Goal: Navigation & Orientation: Find specific page/section

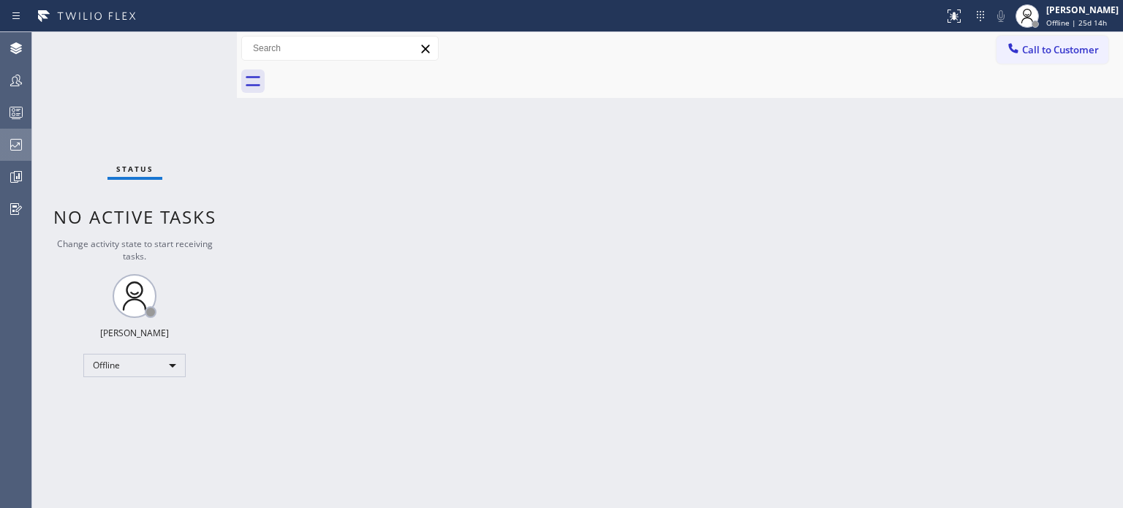
click at [24, 157] on div at bounding box center [16, 144] width 32 height 29
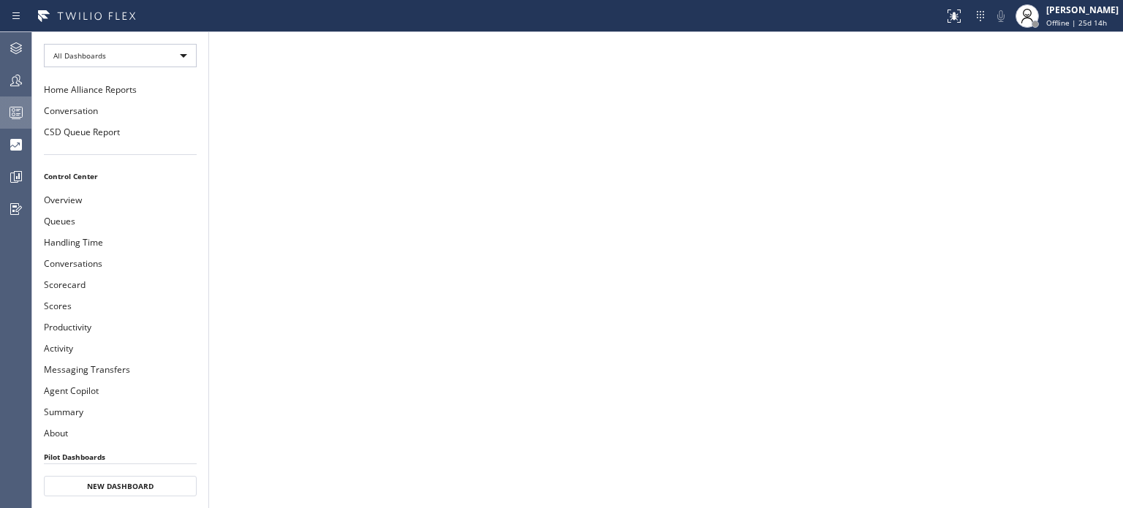
click at [17, 120] on icon at bounding box center [16, 113] width 18 height 18
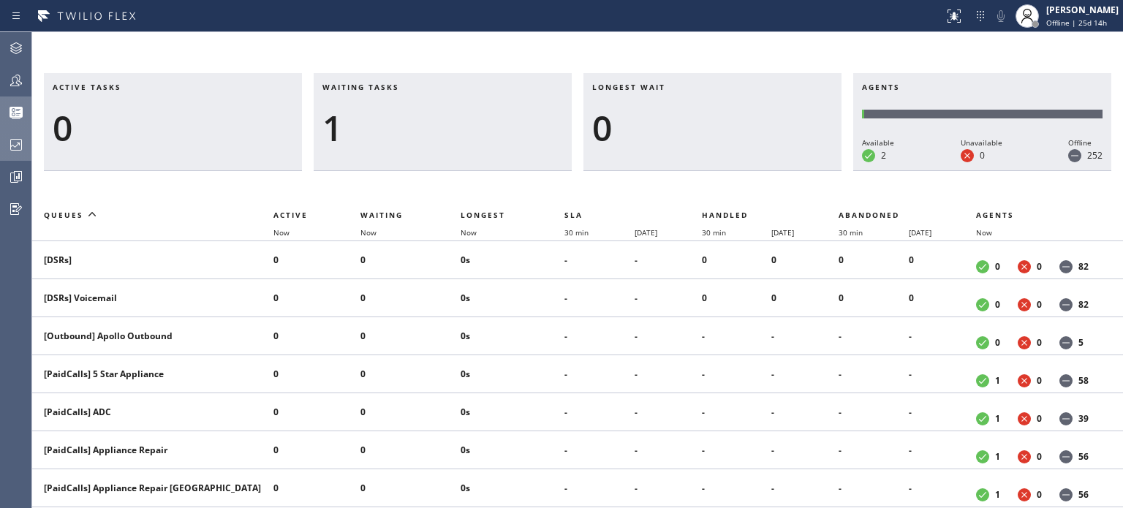
click at [11, 140] on icon at bounding box center [16, 145] width 18 height 18
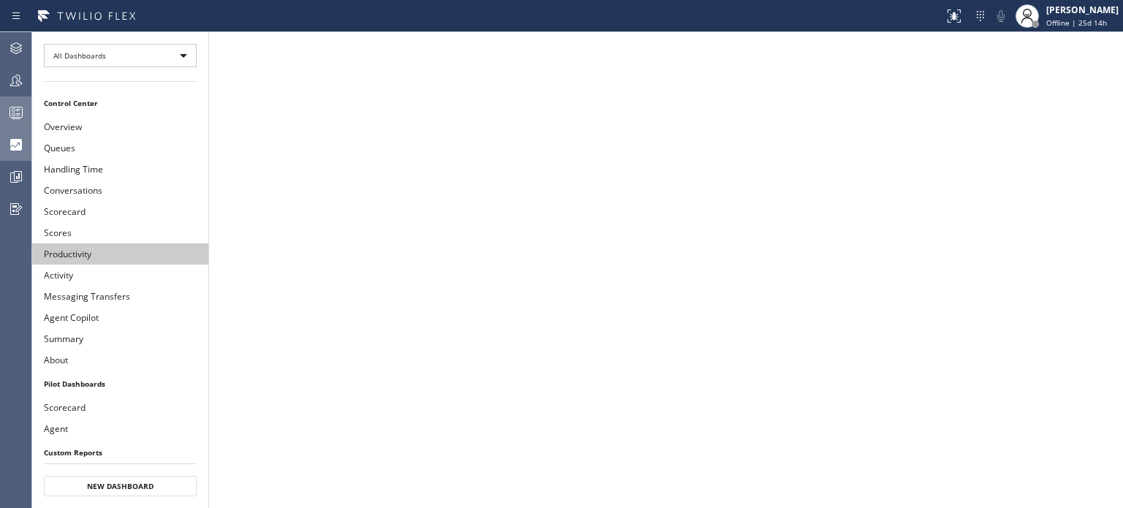
scroll to position [146, 0]
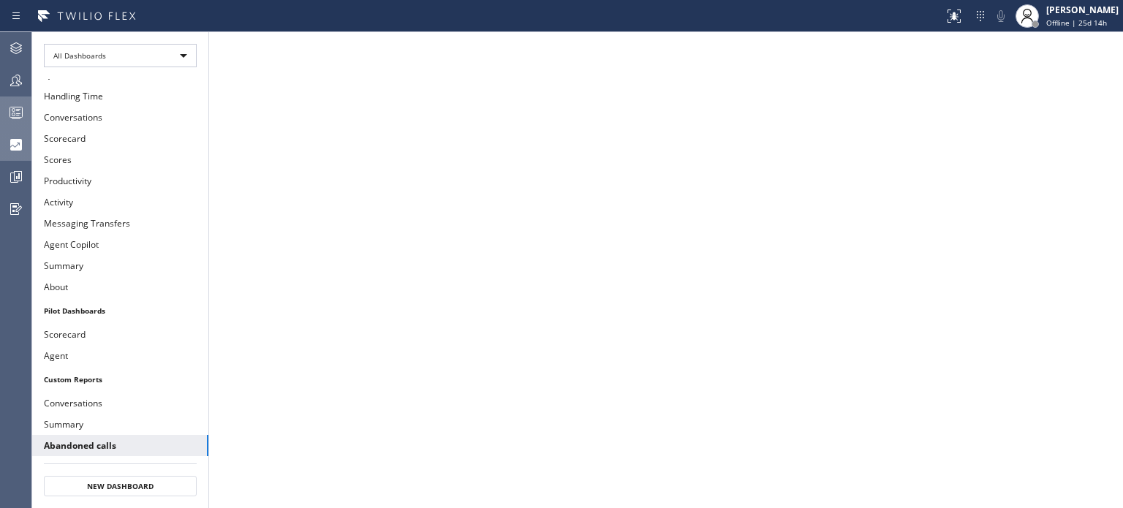
click at [15, 143] on icon at bounding box center [16, 145] width 12 height 12
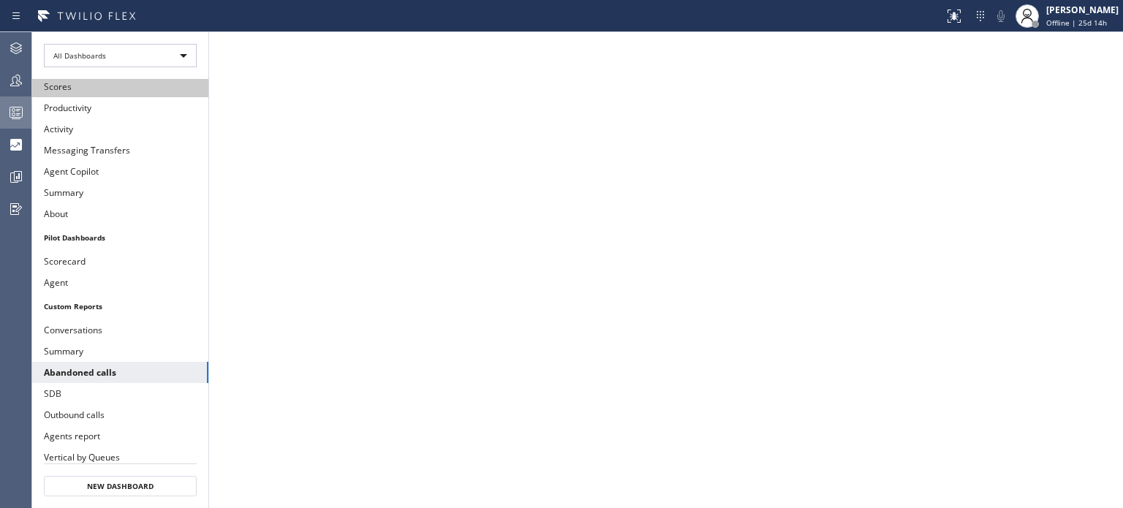
scroll to position [286, 0]
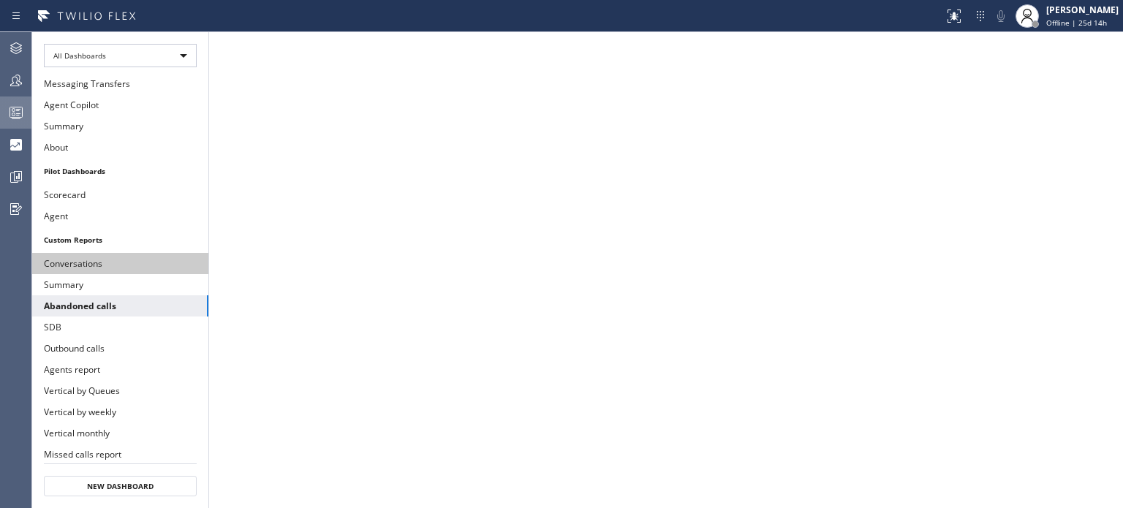
click at [109, 253] on button "Conversations" at bounding box center [120, 263] width 176 height 21
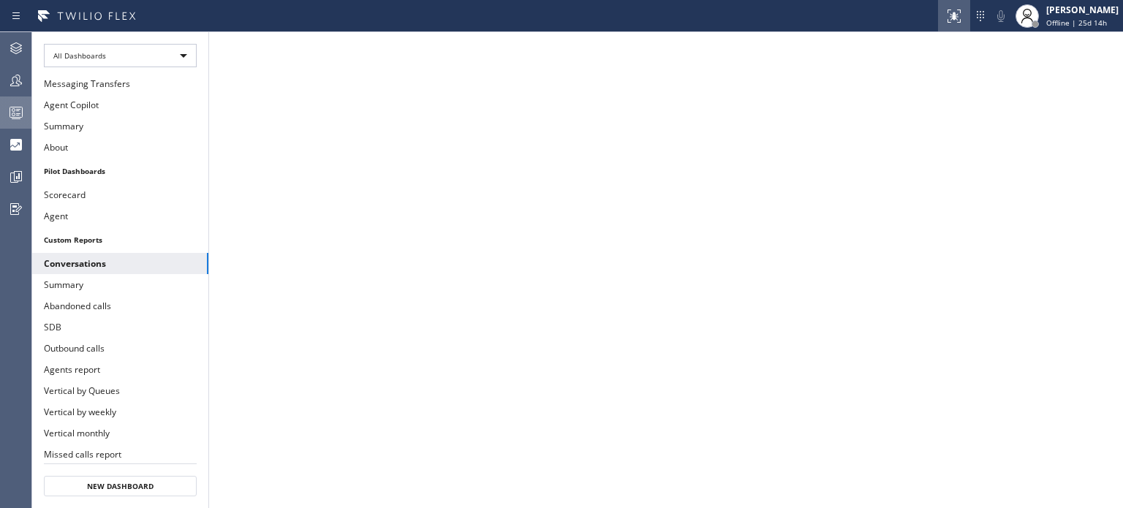
click at [945, 23] on icon at bounding box center [954, 16] width 18 height 18
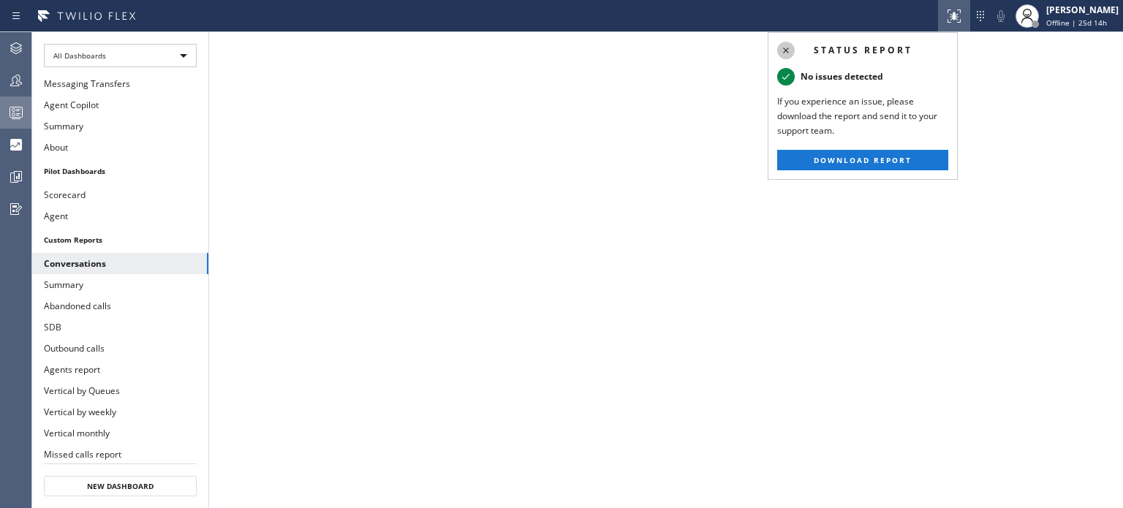
click at [790, 48] on icon at bounding box center [786, 51] width 18 height 18
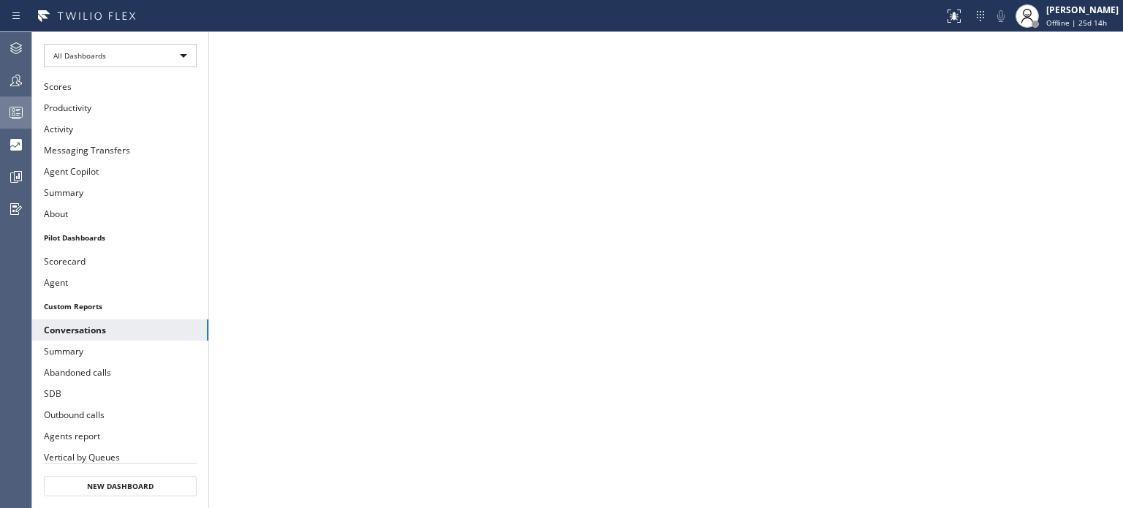
scroll to position [286, 0]
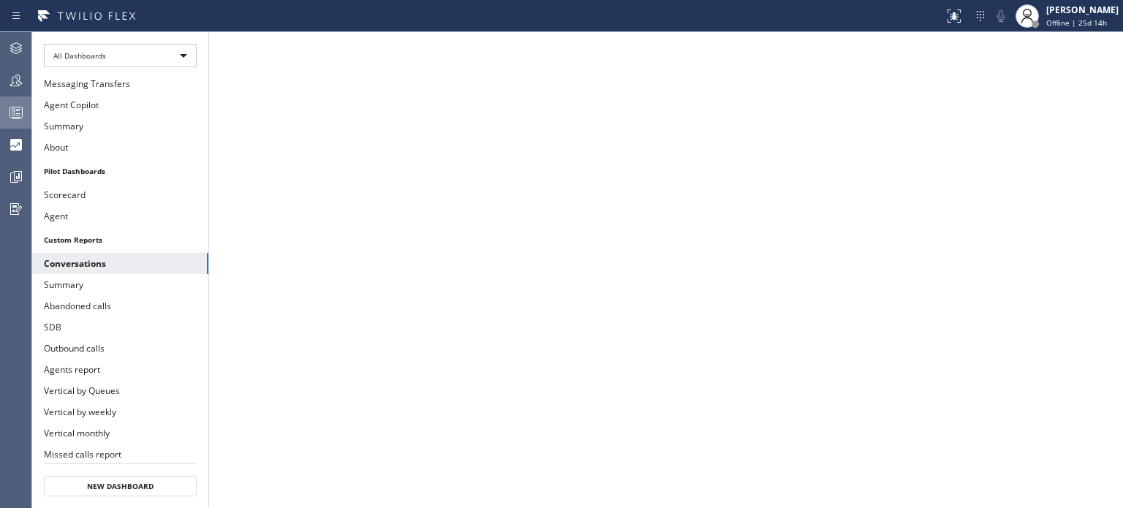
click at [139, 295] on button "Abandoned calls" at bounding box center [120, 305] width 176 height 21
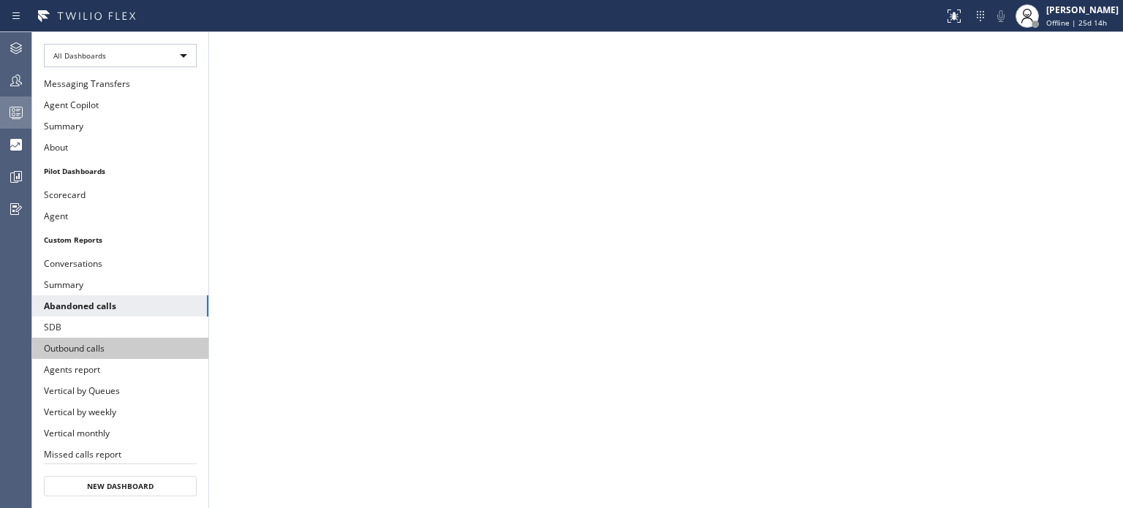
click at [110, 338] on button "Outbound calls" at bounding box center [120, 348] width 176 height 21
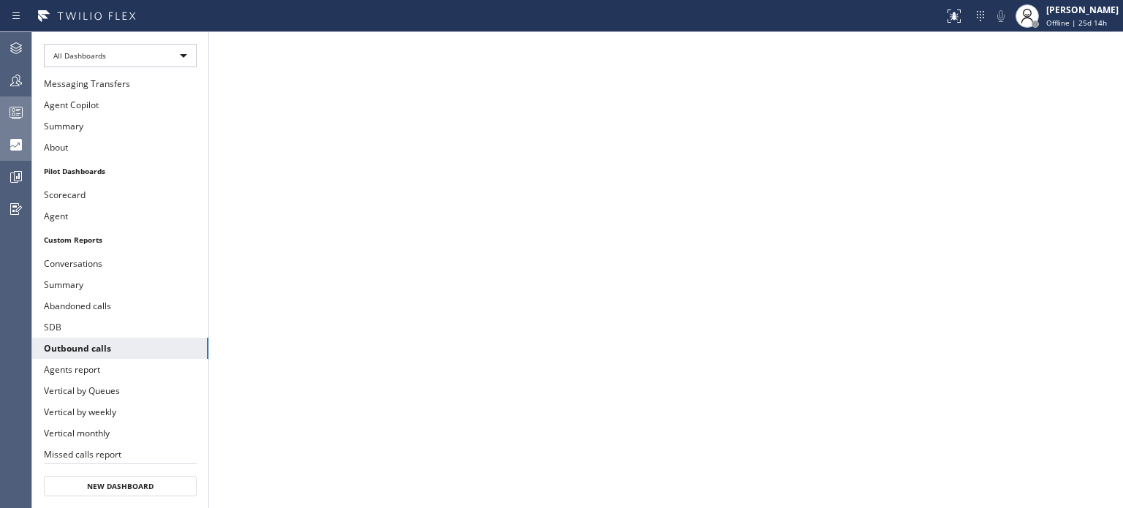
click at [12, 146] on icon at bounding box center [16, 145] width 12 height 12
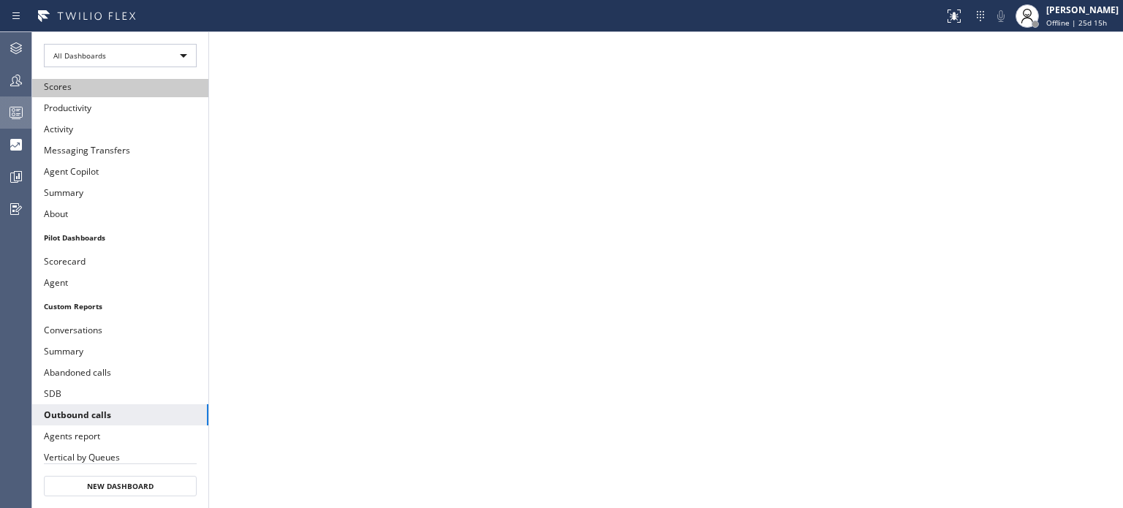
scroll to position [286, 0]
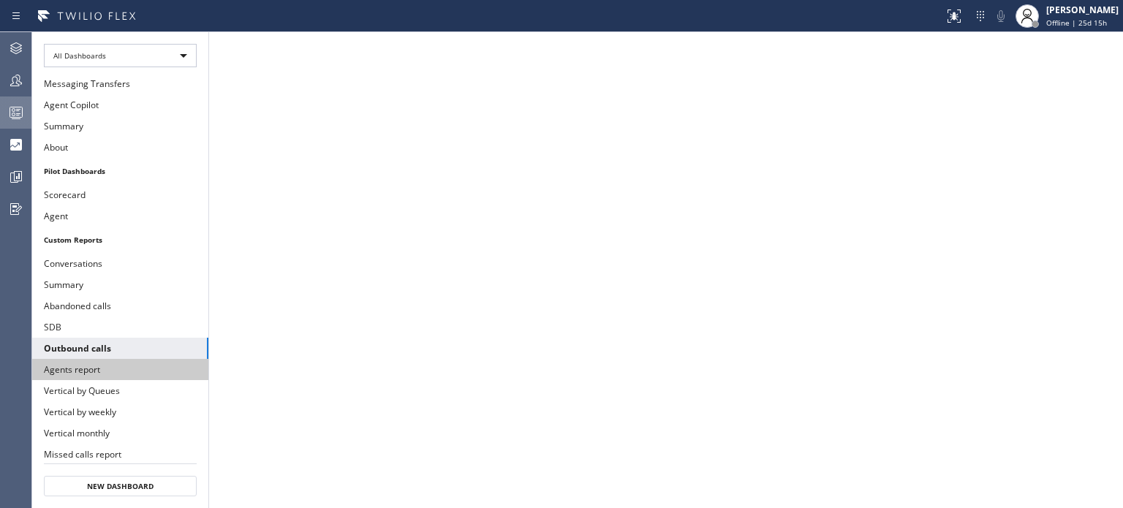
click at [91, 359] on button "Agents report" at bounding box center [120, 369] width 176 height 21
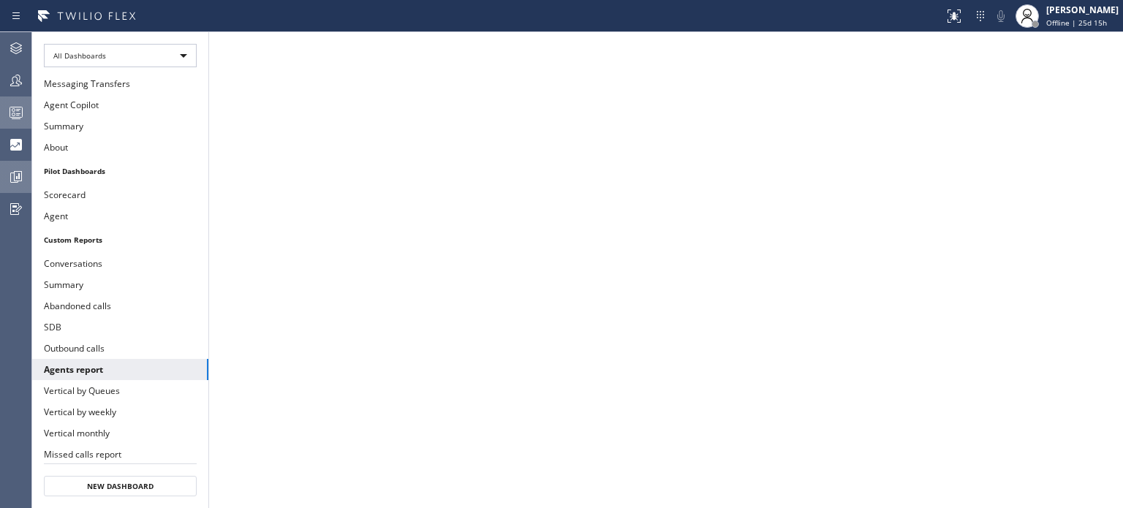
click at [12, 184] on icon at bounding box center [16, 177] width 18 height 18
